Goal: Transaction & Acquisition: Purchase product/service

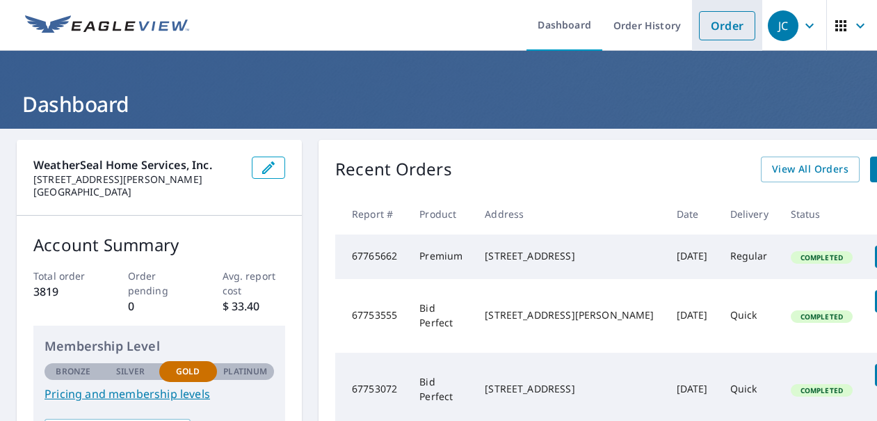
click at [709, 16] on link "Order" at bounding box center [727, 25] width 56 height 29
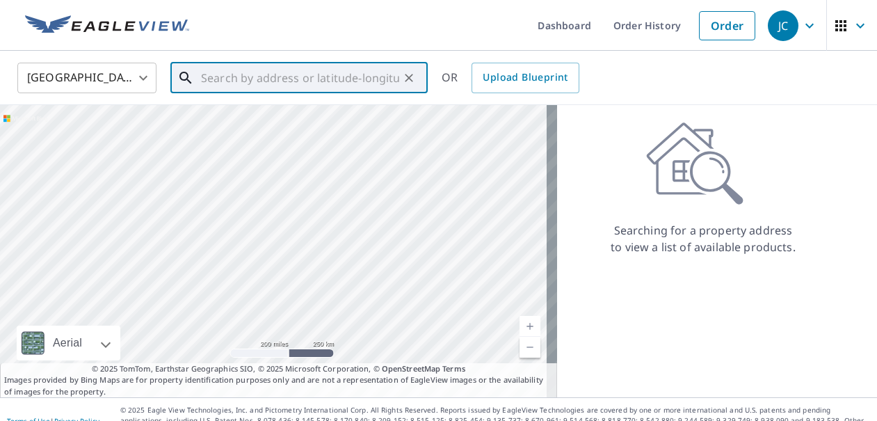
click at [239, 86] on input "text" at bounding box center [300, 77] width 198 height 39
click at [342, 76] on input "17918 MAPLE" at bounding box center [300, 77] width 198 height 39
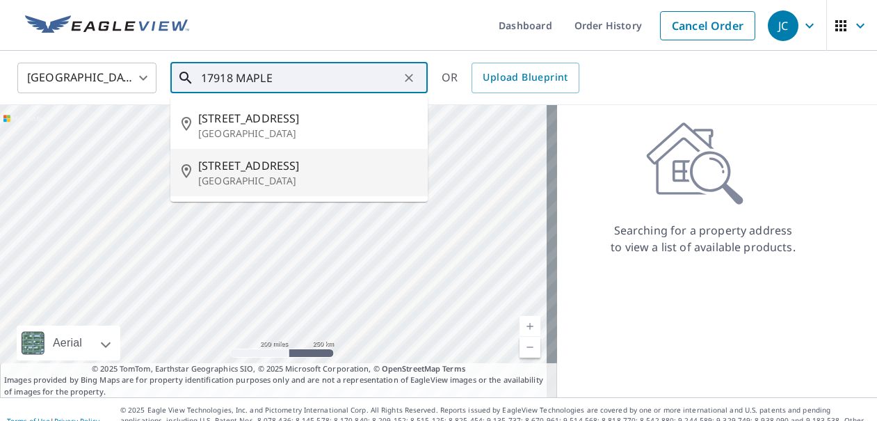
click at [287, 165] on span "[STREET_ADDRESS]" at bounding box center [307, 165] width 218 height 17
type input "[STREET_ADDRESS]"
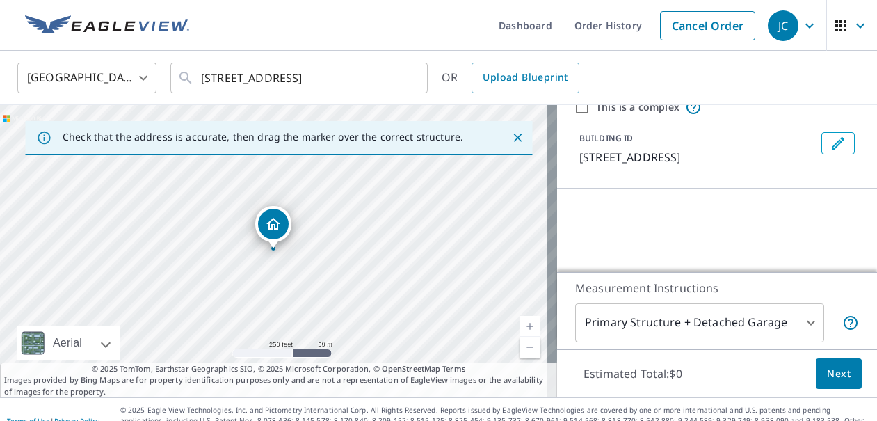
scroll to position [139, 0]
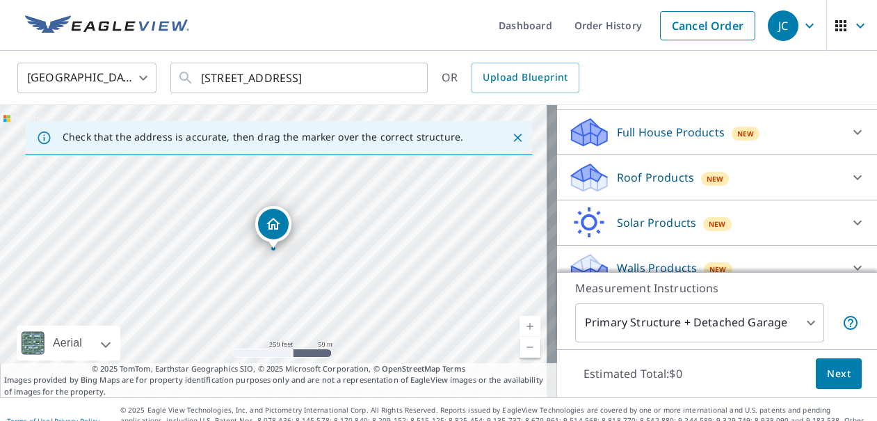
click at [656, 181] on p "Roof Products" at bounding box center [655, 177] width 77 height 17
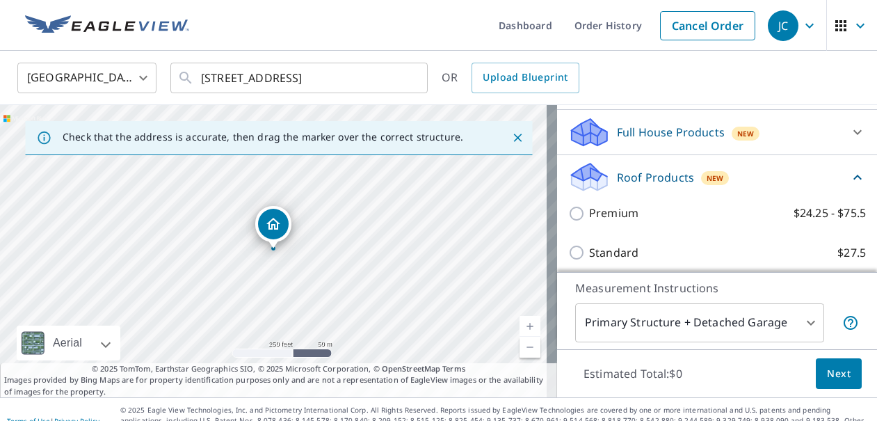
scroll to position [278, 0]
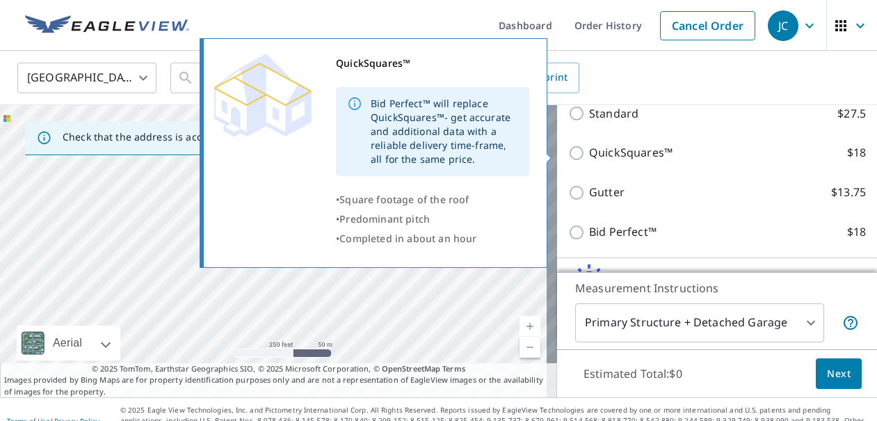
click at [597, 160] on p "QuickSquares™" at bounding box center [630, 152] width 83 height 17
click at [589, 160] on input "QuickSquares™ $18" at bounding box center [578, 153] width 21 height 17
checkbox input "true"
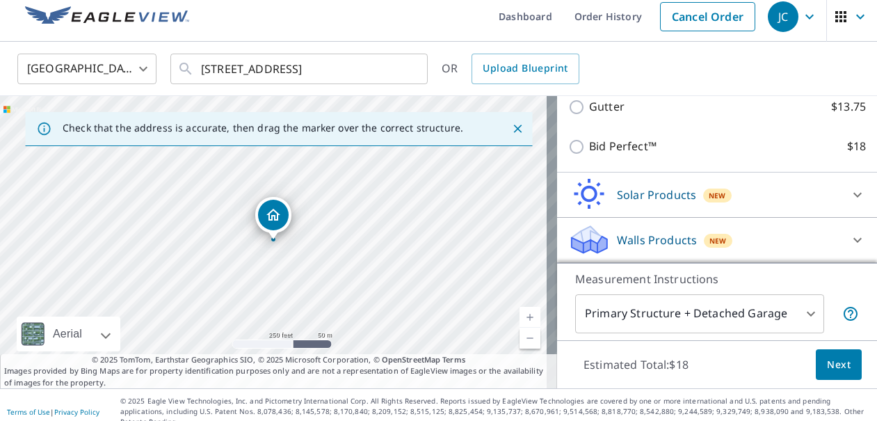
scroll to position [12, 0]
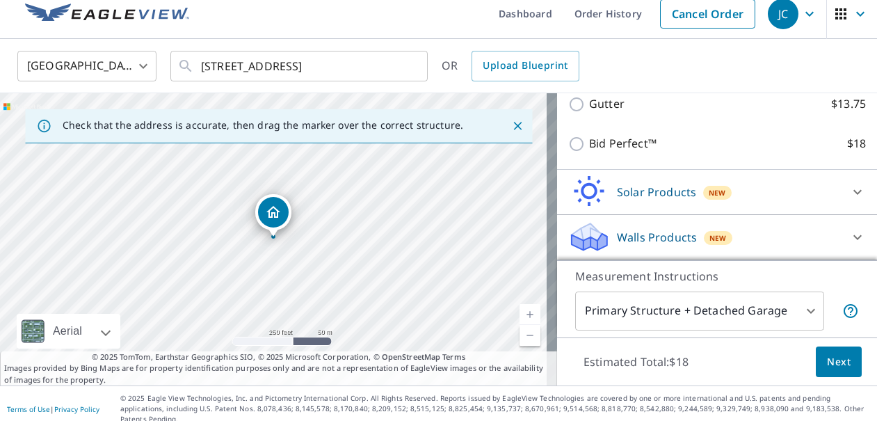
click at [827, 360] on span "Next" at bounding box center [839, 361] width 24 height 17
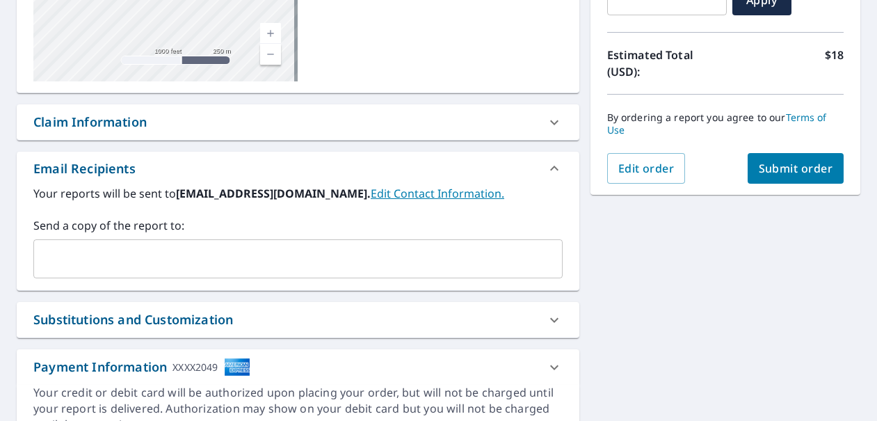
scroll to position [290, 0]
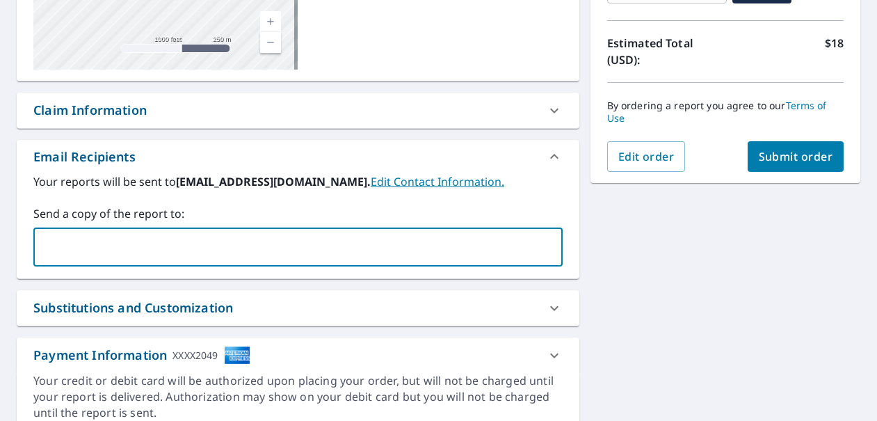
click at [275, 247] on input "text" at bounding box center [288, 247] width 496 height 26
type input "[EMAIL_ADDRESS][DOMAIN_NAME]"
click at [767, 166] on button "Submit order" at bounding box center [796, 156] width 97 height 31
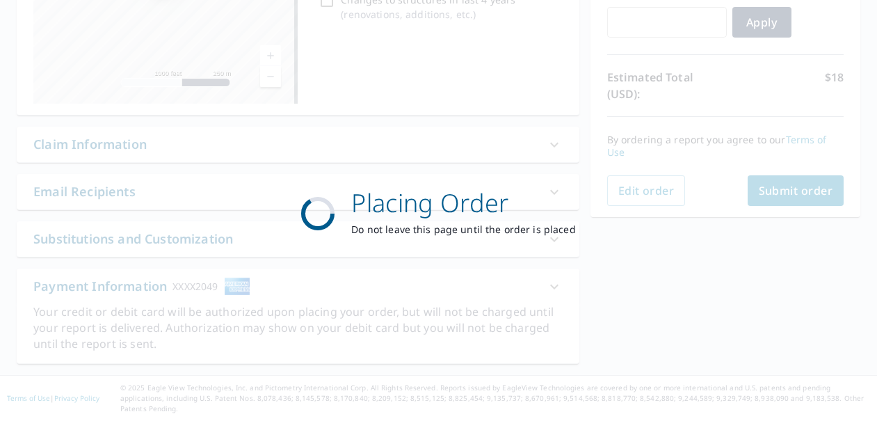
scroll to position [246, 0]
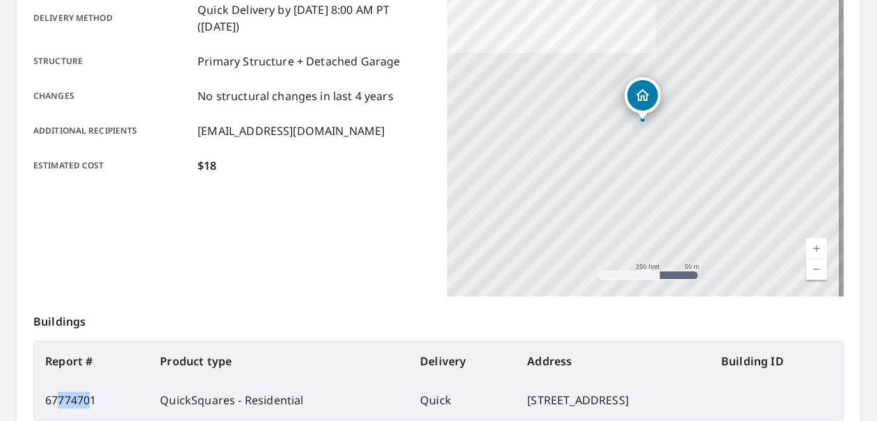
drag, startPoint x: 93, startPoint y: 403, endPoint x: 56, endPoint y: 398, distance: 37.9
click at [56, 398] on td "67774701" at bounding box center [91, 400] width 115 height 39
drag, startPoint x: 97, startPoint y: 399, endPoint x: 45, endPoint y: 401, distance: 52.2
click at [45, 401] on td "67774701" at bounding box center [91, 400] width 115 height 39
copy td "67774701"
